Goal: Entertainment & Leisure: Browse casually

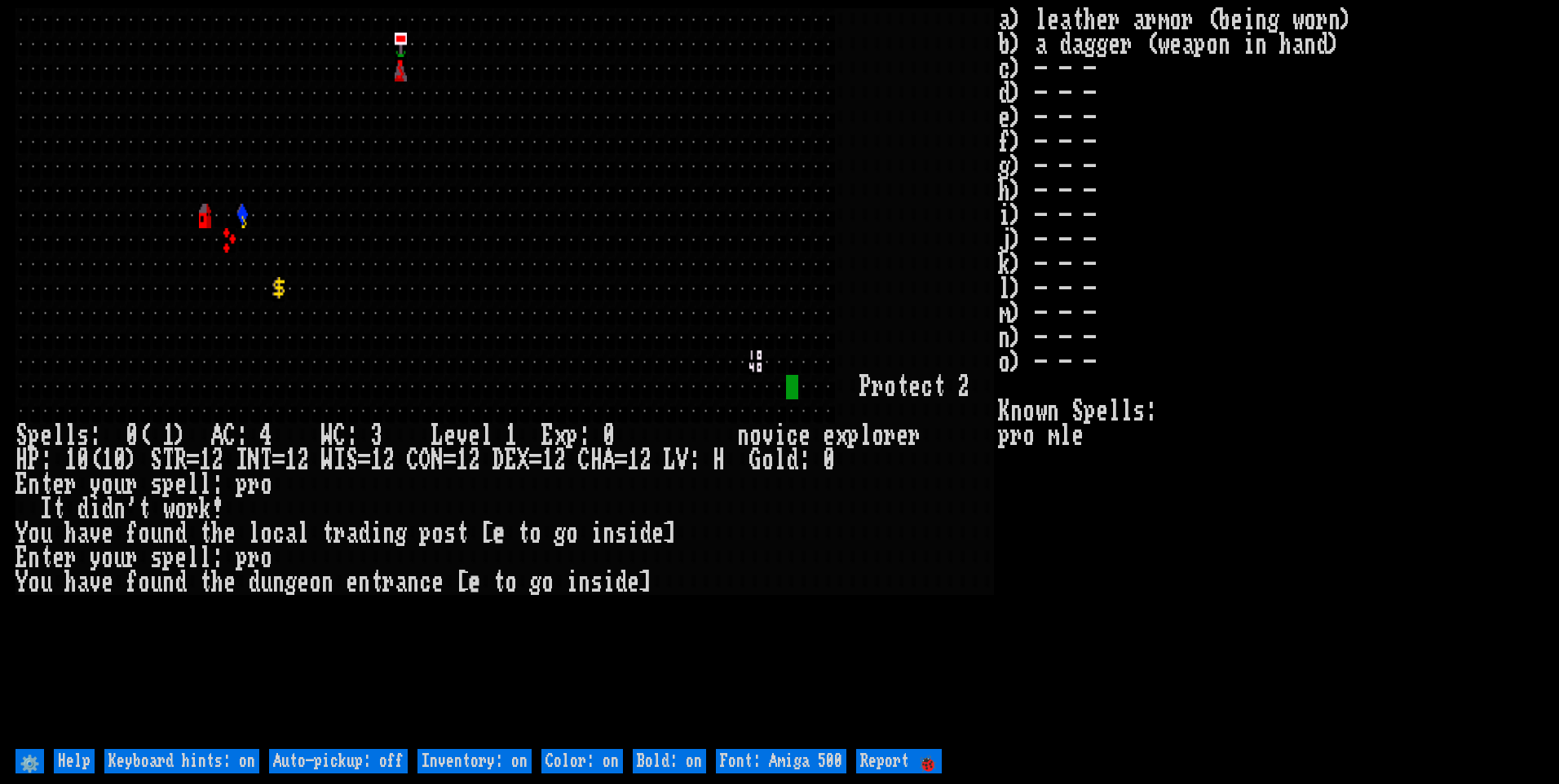
click at [358, 761] on off "Auto-pickup: off" at bounding box center [337, 760] width 138 height 24
type off "Auto-pickup: on"
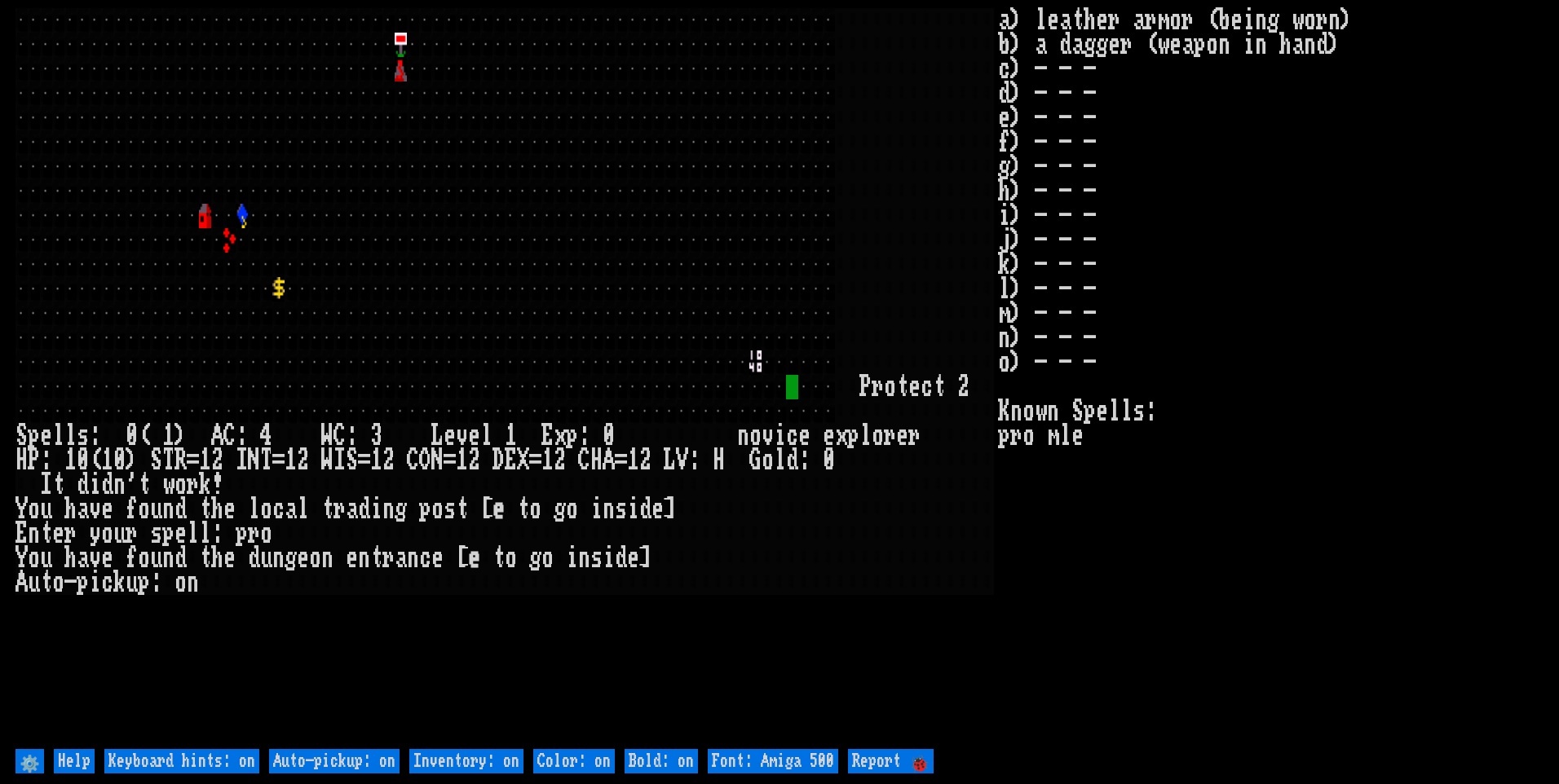
drag, startPoint x: 504, startPoint y: 761, endPoint x: 700, endPoint y: 782, distance: 197.1
click at [505, 760] on on "Inventory: on" at bounding box center [466, 760] width 114 height 24
type on "Inventory: off"
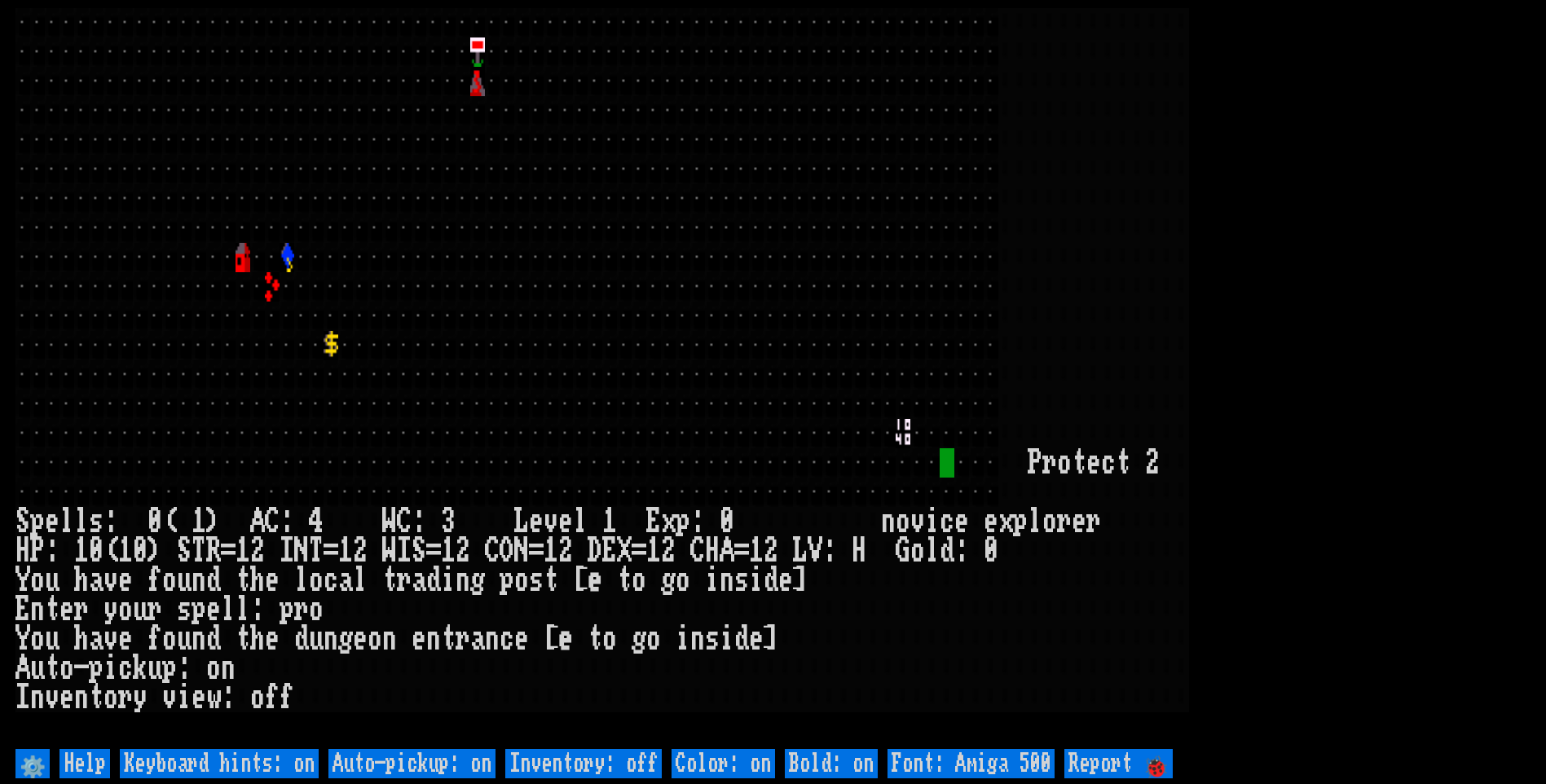
click at [1023, 766] on 500 "Font: Amiga 500" at bounding box center [971, 763] width 167 height 29
type 500 "Font: Amiga 1200"
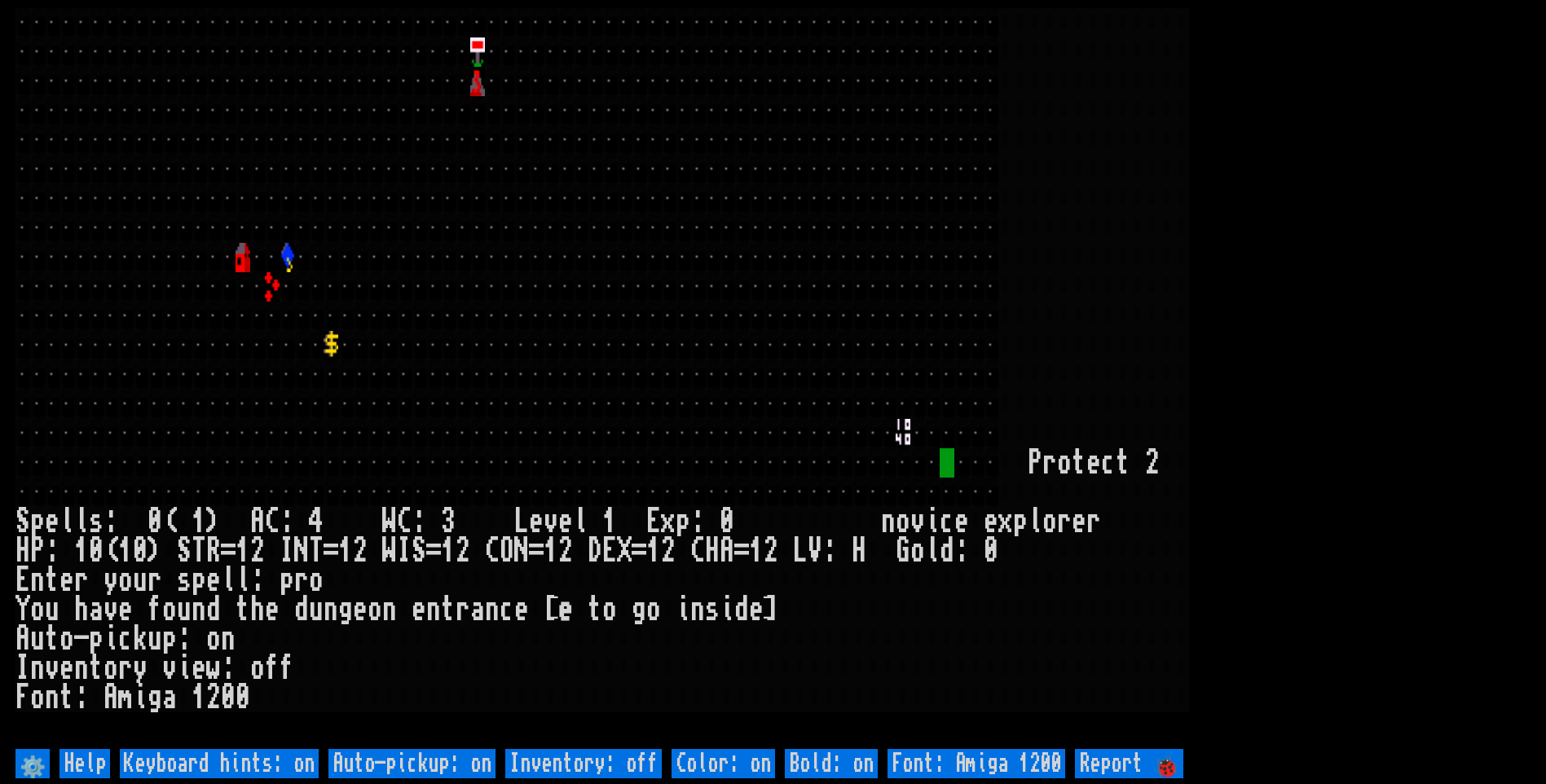
click at [1360, 303] on larn at bounding box center [773, 376] width 1516 height 737
